Goal: Find specific page/section: Find specific page/section

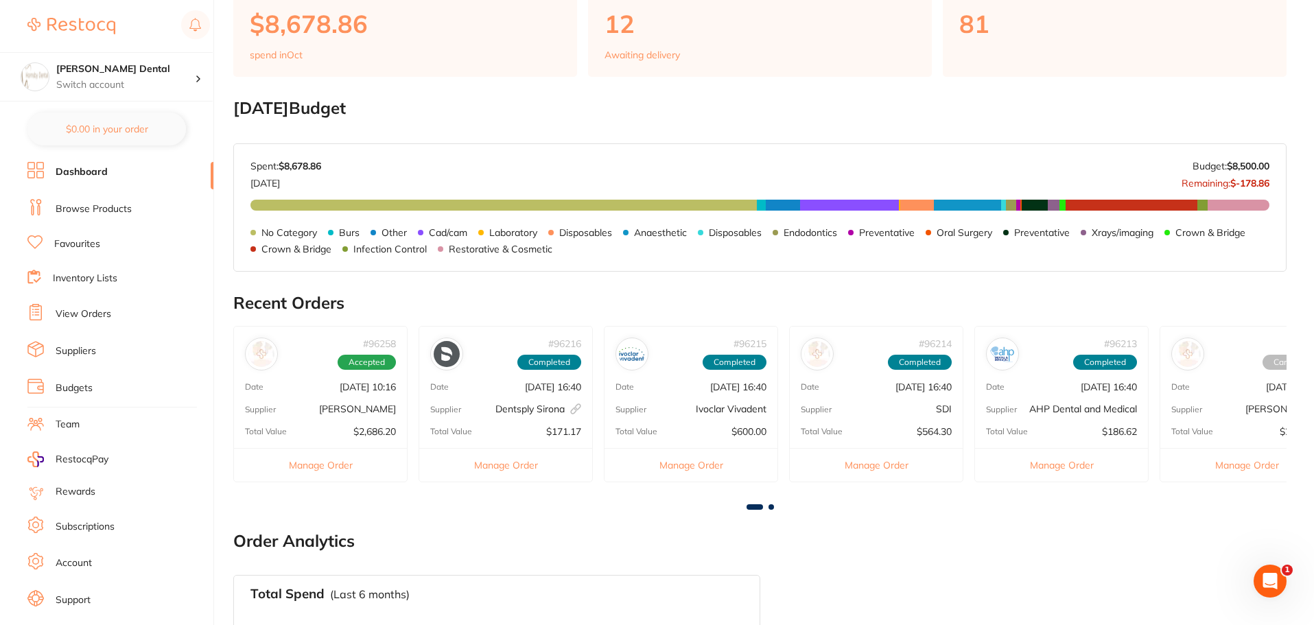
scroll to position [137, 0]
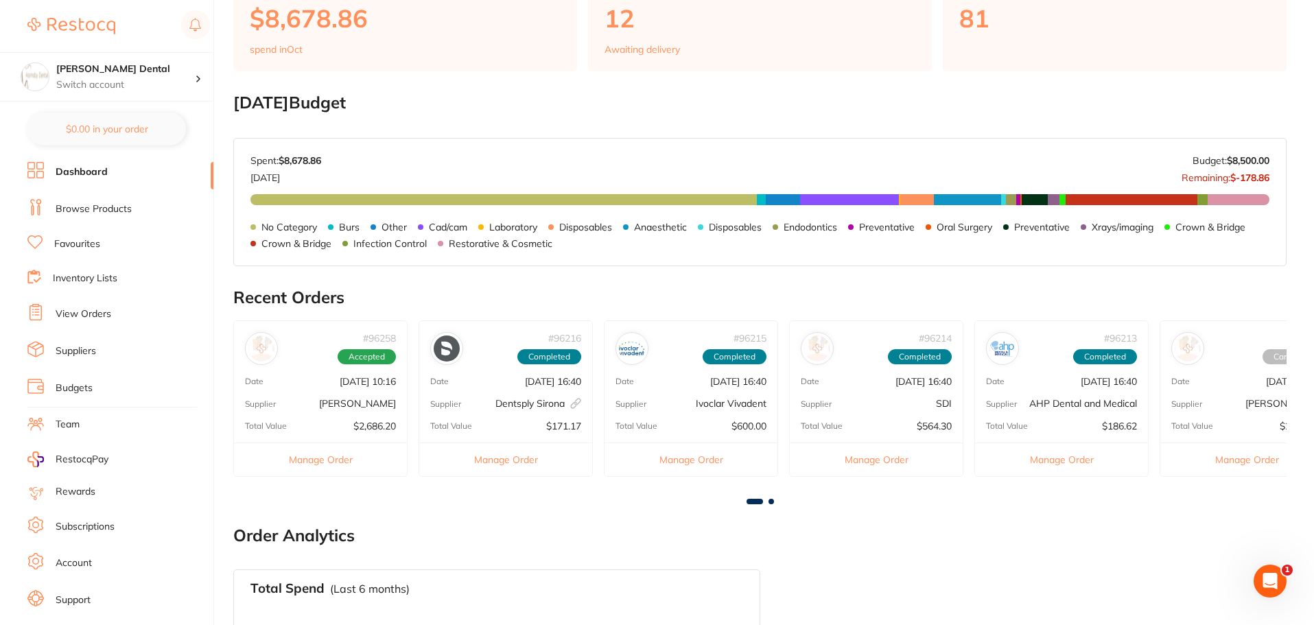
click at [95, 317] on link "View Orders" at bounding box center [84, 314] width 56 height 14
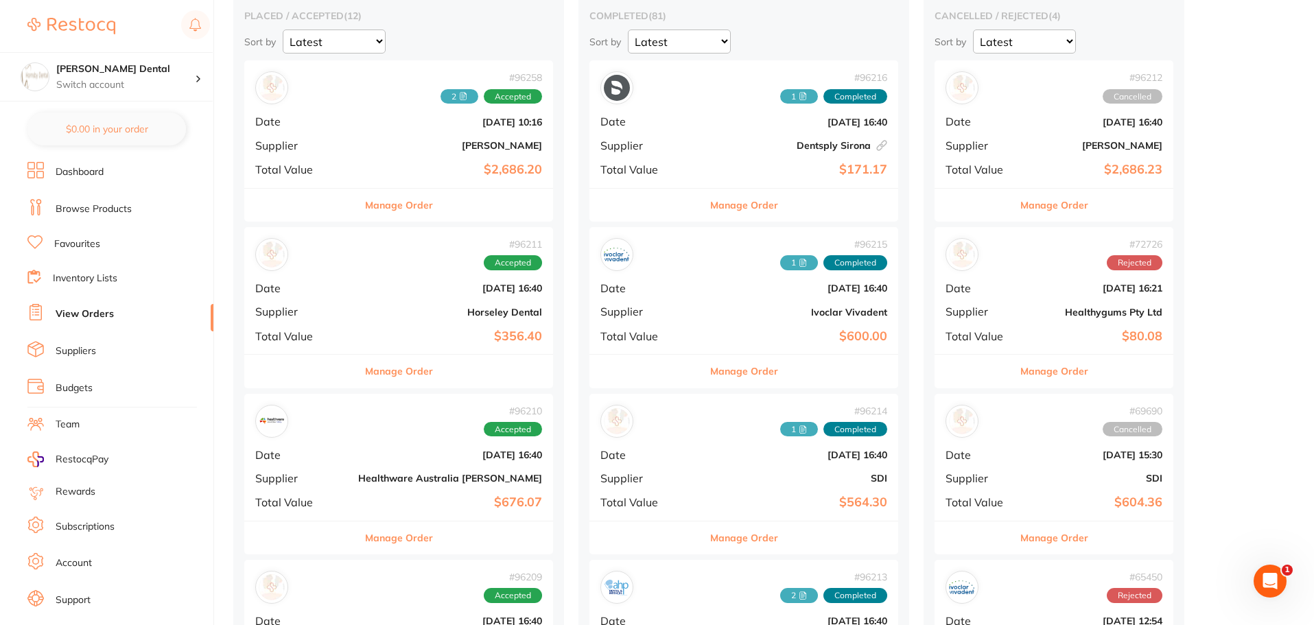
scroll to position [137, 0]
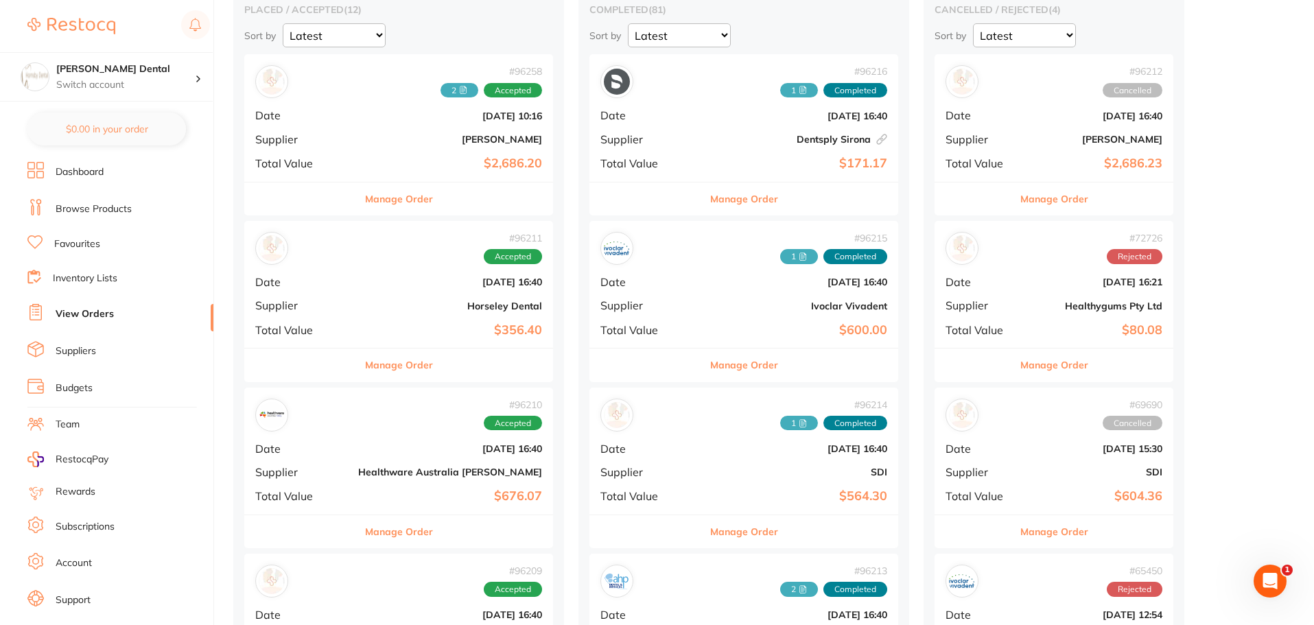
click at [93, 213] on link "Browse Products" at bounding box center [94, 209] width 76 height 14
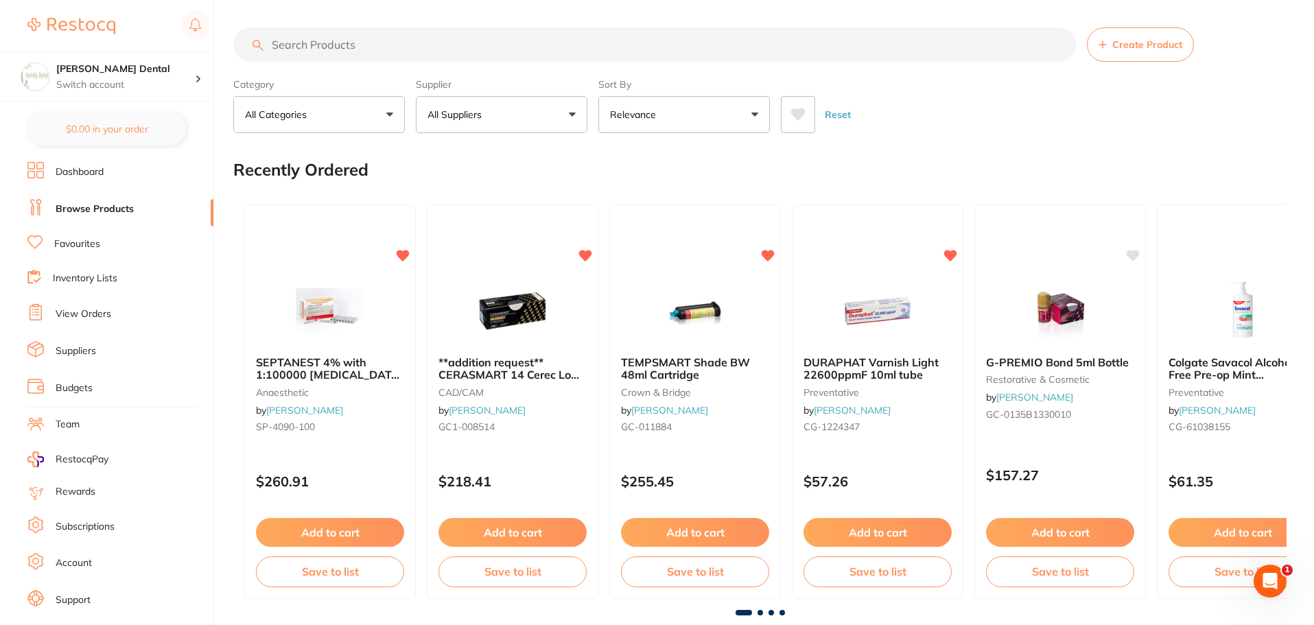
click at [542, 119] on button "All Suppliers" at bounding box center [502, 114] width 172 height 37
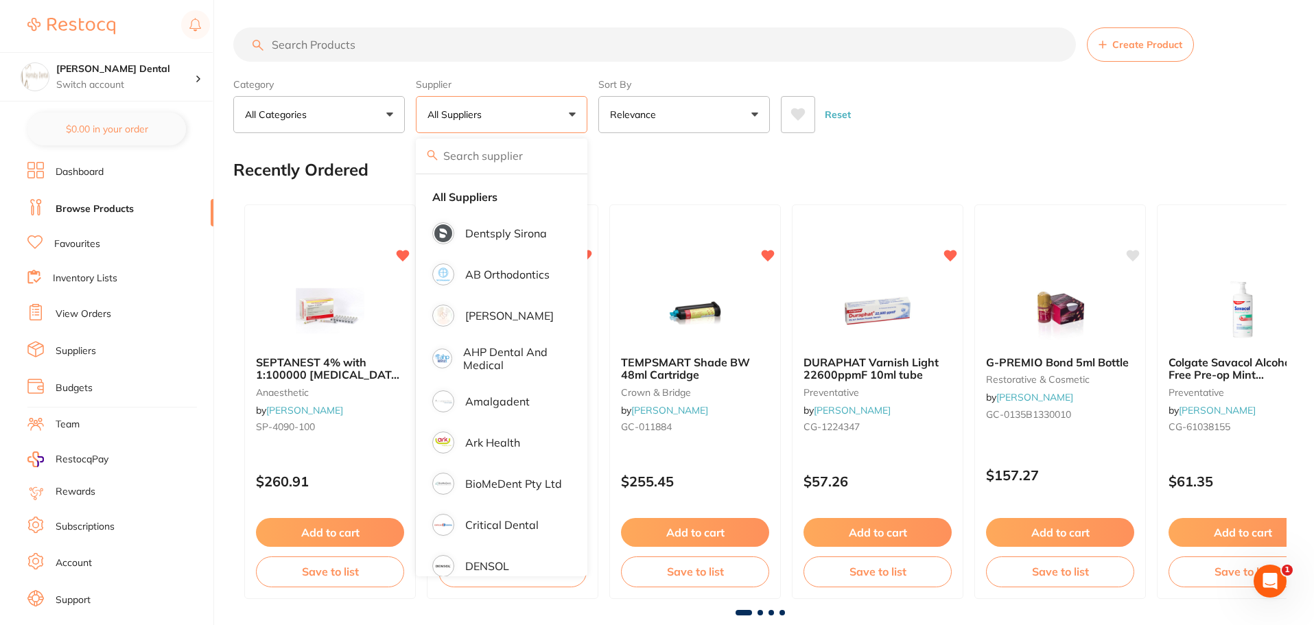
click at [847, 150] on div "Recently Ordered" at bounding box center [759, 170] width 1053 height 46
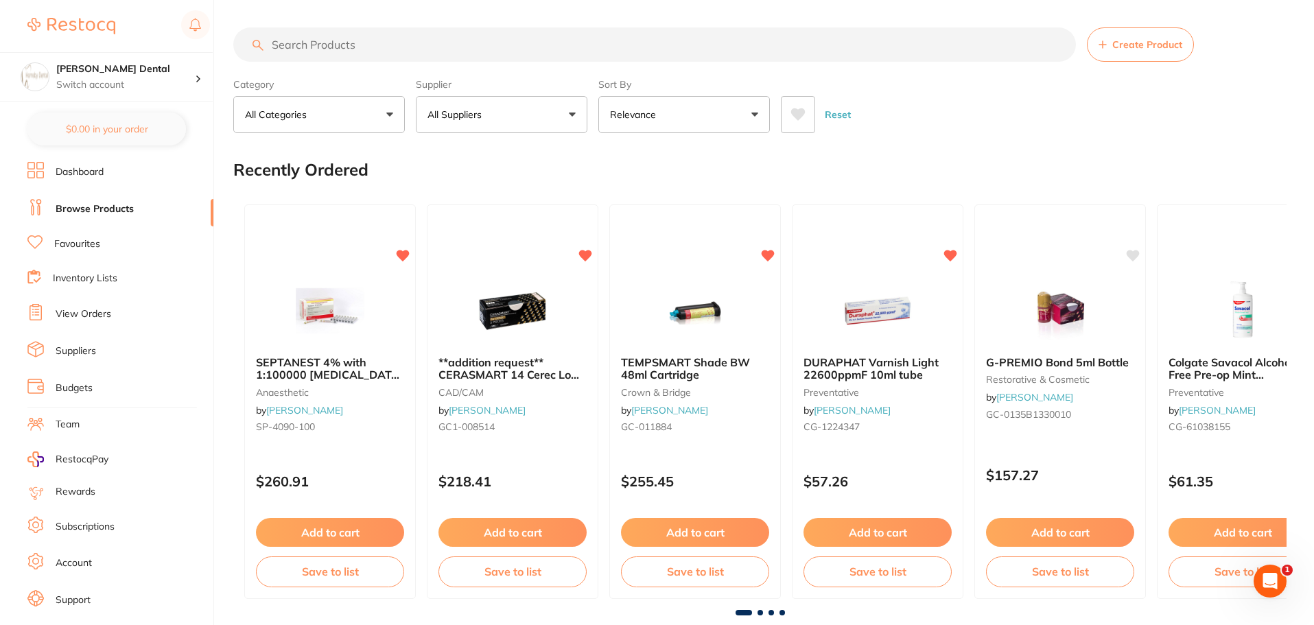
click at [530, 124] on button "All Suppliers" at bounding box center [502, 114] width 172 height 37
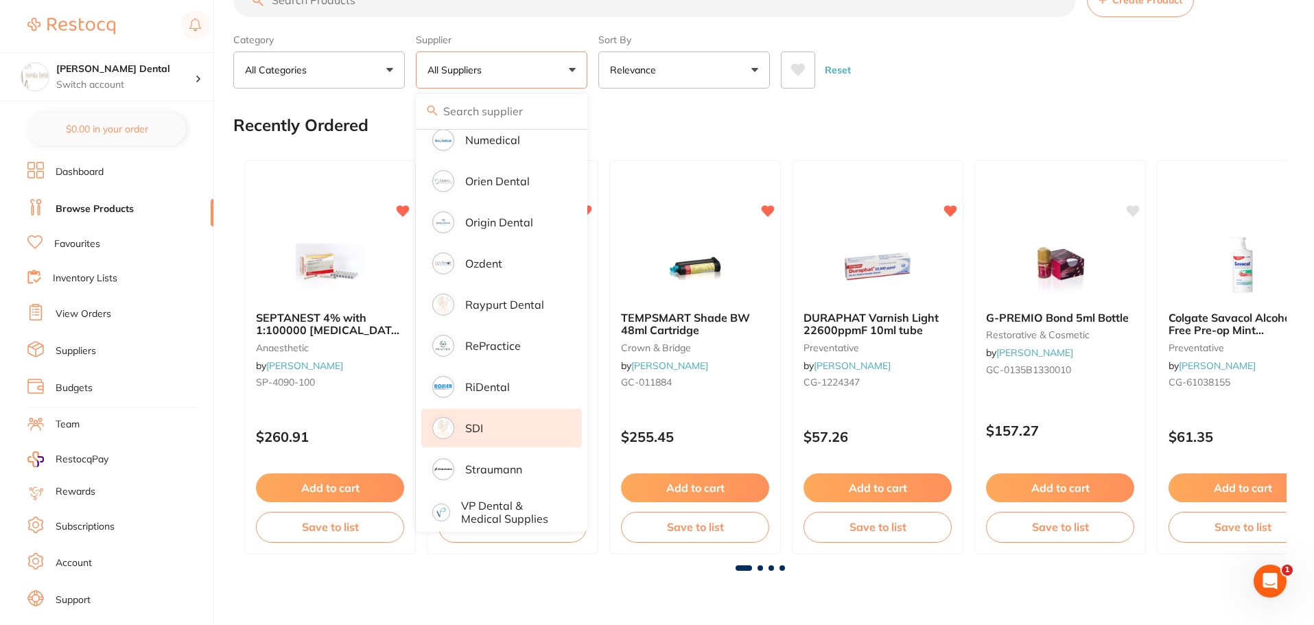
scroll to position [69, 0]
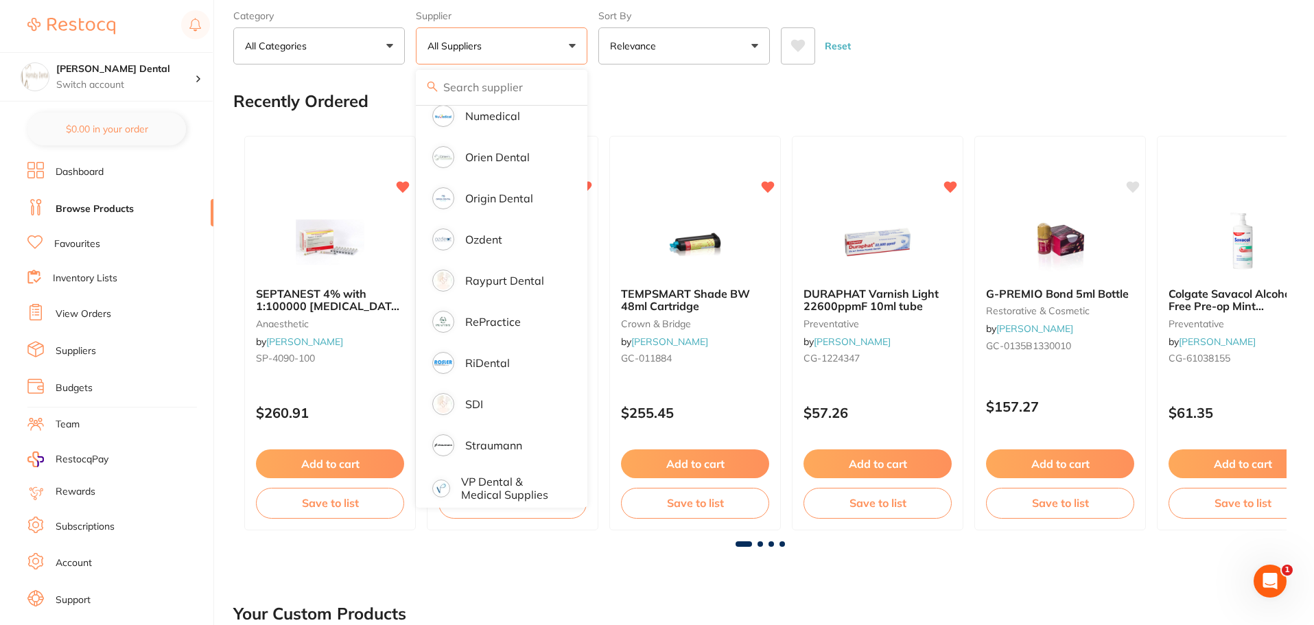
click at [904, 92] on div "Recently Ordered" at bounding box center [759, 101] width 1053 height 46
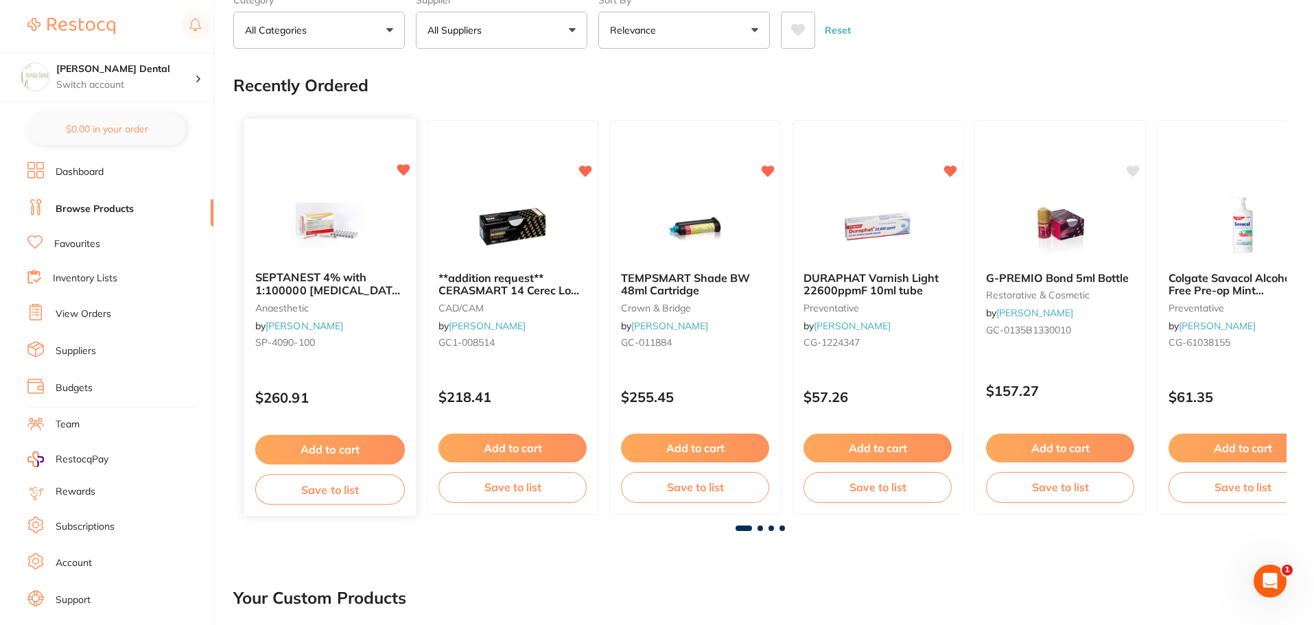
scroll to position [0, 0]
